Goal: Check status: Check status

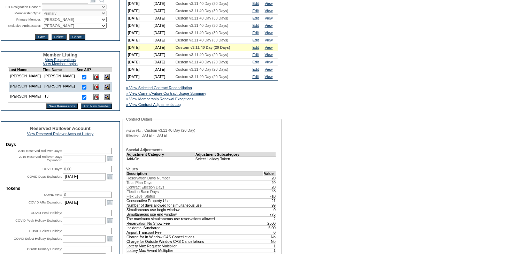
scroll to position [167, 0]
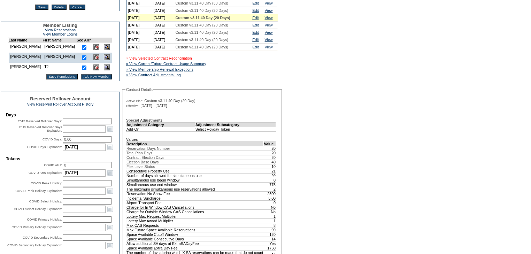
drag, startPoint x: 170, startPoint y: 63, endPoint x: 174, endPoint y: 61, distance: 4.1
click at [170, 60] on link "» View Selected Contract Reconciliation" at bounding box center [159, 58] width 66 height 4
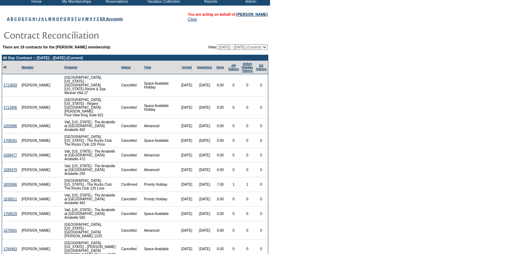
scroll to position [28, 0]
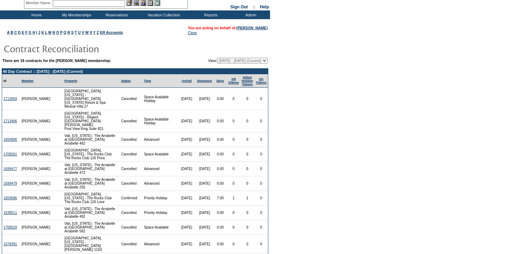
click at [264, 61] on select "11/11/10 - 11/30/11 12/01/11 - 11/30/12 12/01/12 - 11/30/13 12/01/13 - 11/30/14…" at bounding box center [242, 61] width 51 height 6
select select "129073"
click at [217, 58] on select "11/11/10 - 11/30/11 12/01/11 - 11/30/12 12/01/12 - 11/30/13 12/01/13 - 11/30/14…" at bounding box center [242, 61] width 51 height 6
